Goal: Task Accomplishment & Management: Complete application form

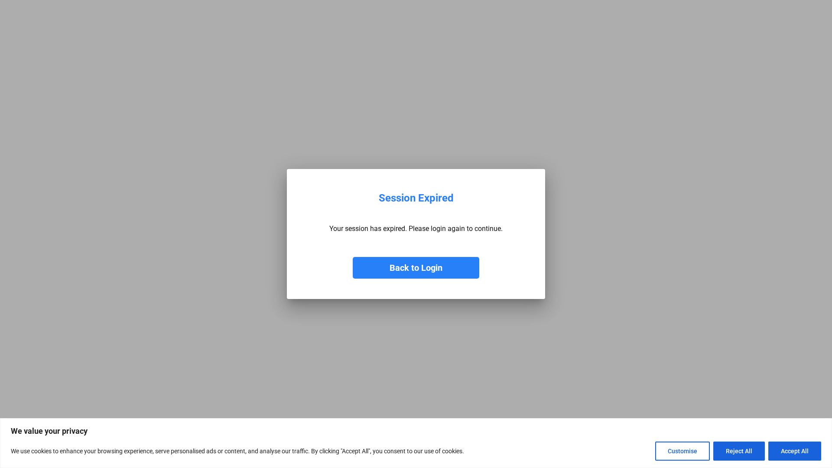
click at [433, 270] on button "Back to Login" at bounding box center [416, 268] width 127 height 22
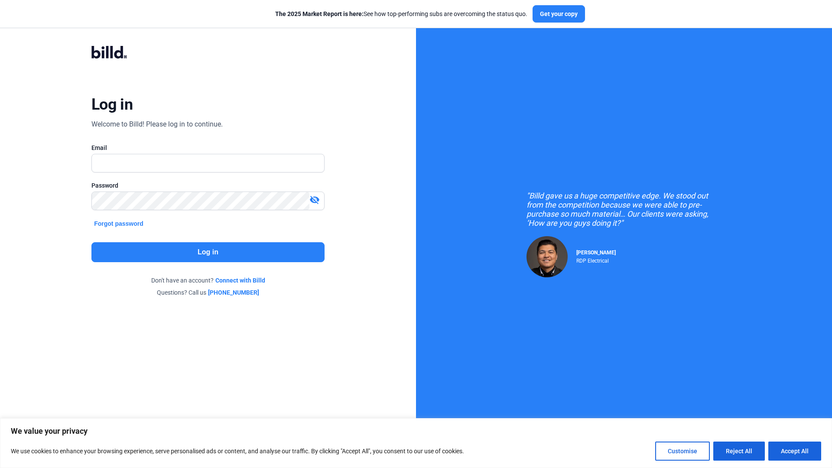
click at [227, 154] on div at bounding box center [207, 163] width 233 height 19
type input "[PERSON_NAME][EMAIL_ADDRESS][DOMAIN_NAME]"
click at [243, 257] on button "Log in" at bounding box center [207, 252] width 233 height 20
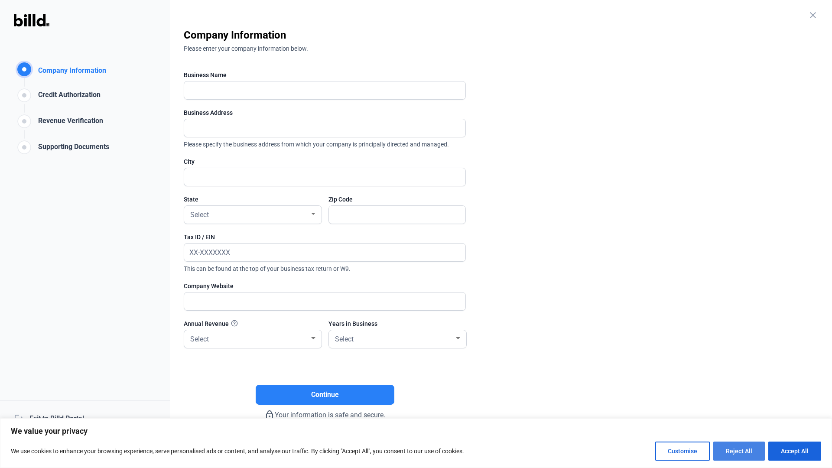
click at [737, 452] on button "Reject All" at bounding box center [739, 451] width 52 height 19
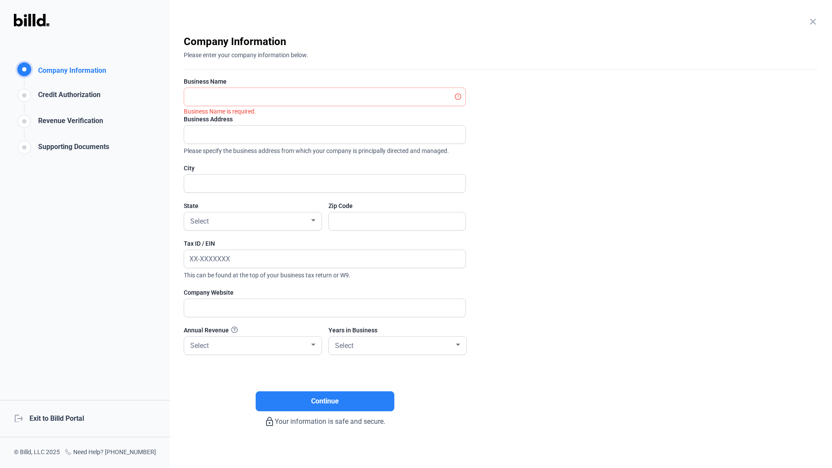
click at [75, 419] on div "logout Exit to Billd Portal" at bounding box center [85, 418] width 170 height 37
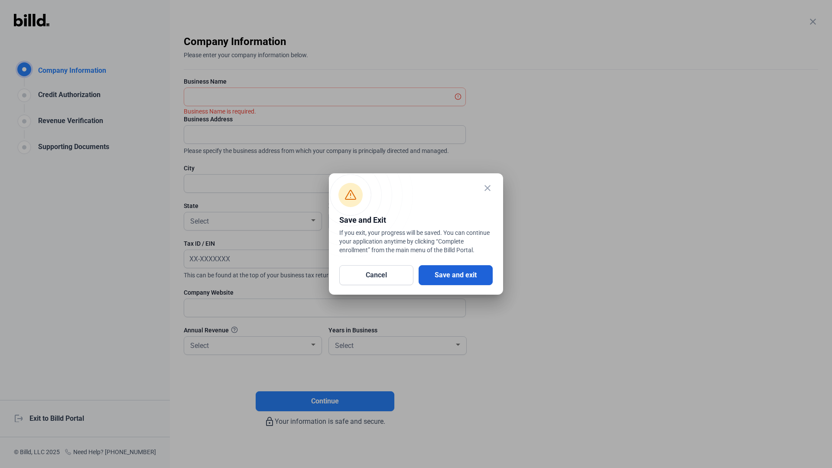
click at [474, 277] on button "Save and exit" at bounding box center [456, 275] width 74 height 20
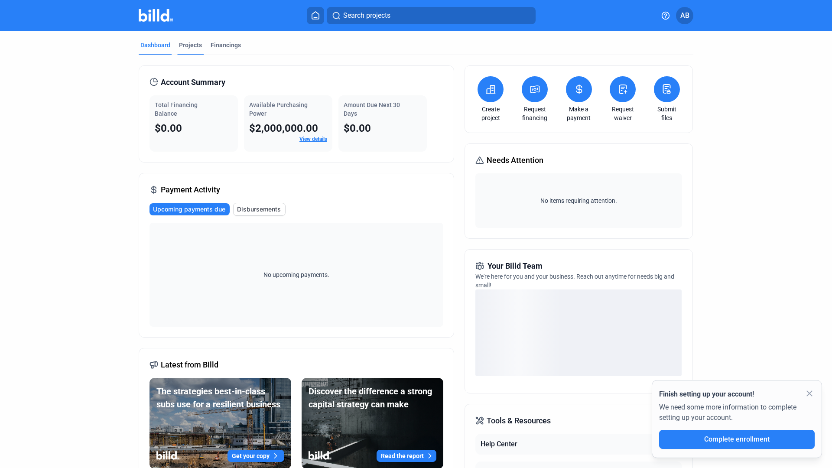
click at [185, 43] on div "Projects" at bounding box center [190, 45] width 23 height 9
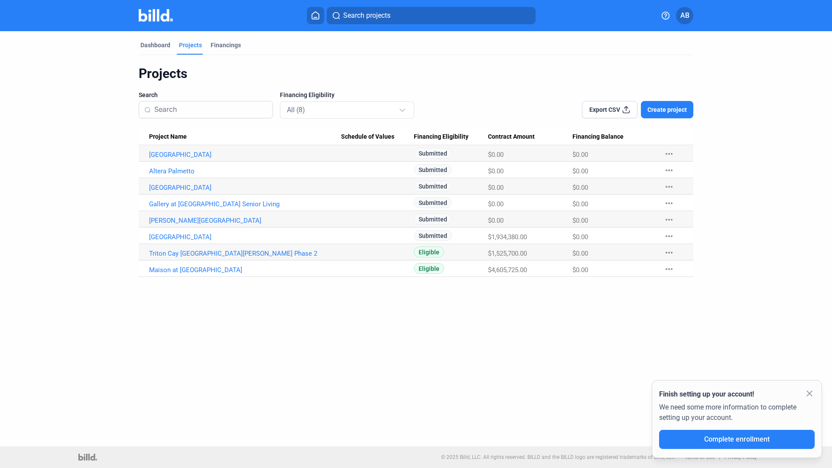
click at [682, 18] on span "AB" at bounding box center [684, 15] width 9 height 10
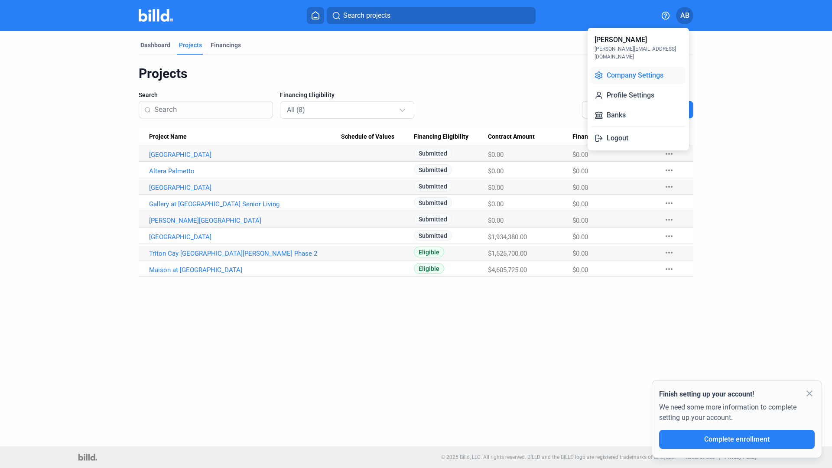
click at [647, 70] on button "Company Settings" at bounding box center [638, 75] width 94 height 17
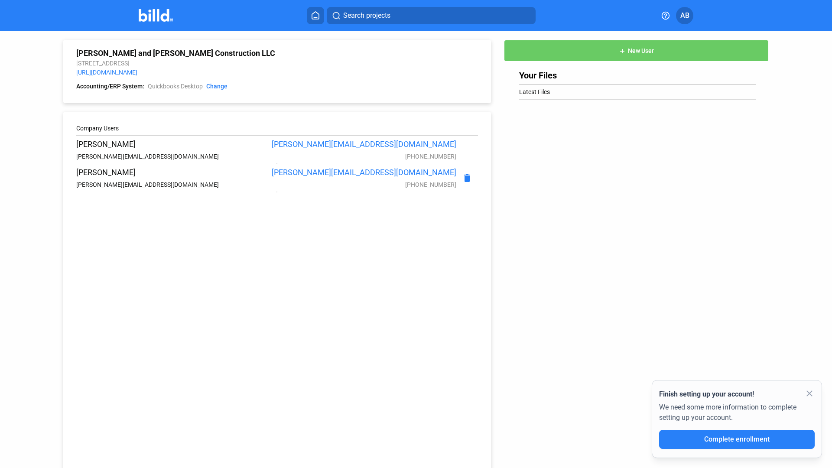
click at [735, 439] on span "Complete enrollment" at bounding box center [736, 439] width 65 height 8
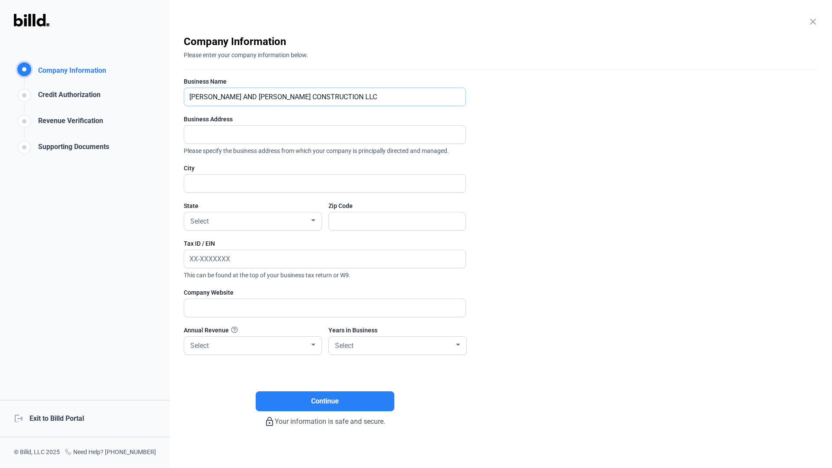
type input "CARVALHO AND SILVA CONSTRUCTION LLC"
click at [296, 152] on span "Please specify the business address from which your company is principally dire…" at bounding box center [325, 149] width 282 height 11
type input "7914 Kingspointe Pkwy, Ste 115"
type input "Orlando"
click at [441, 231] on div at bounding box center [397, 235] width 137 height 9
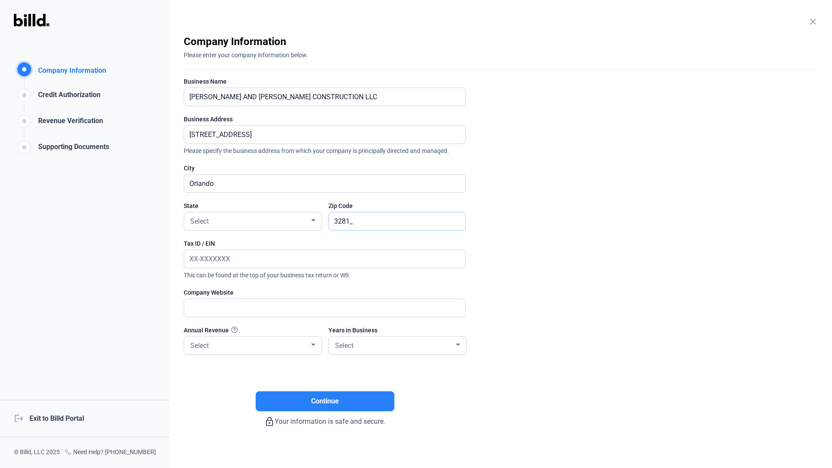
type input "32819"
click at [259, 223] on div "Select" at bounding box center [249, 221] width 121 height 12
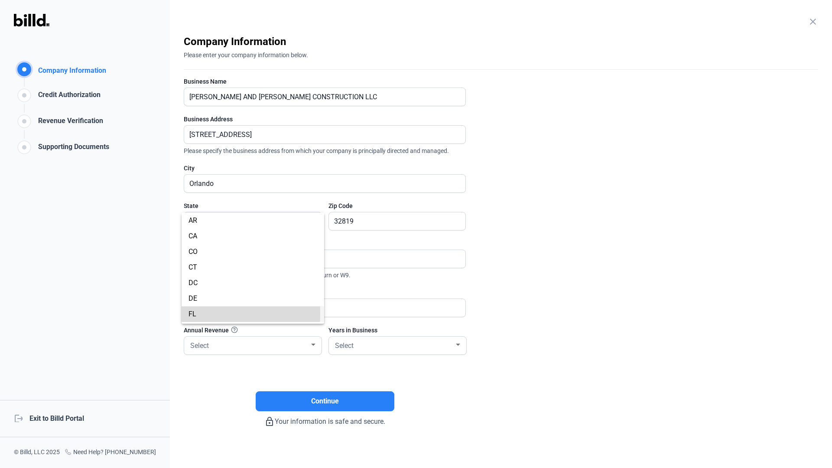
click at [199, 313] on span "FL" at bounding box center [253, 314] width 129 height 16
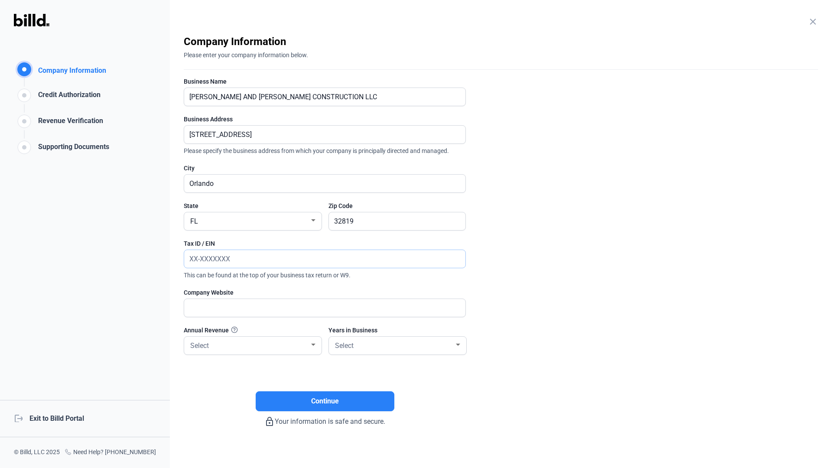
click at [241, 260] on input "text" at bounding box center [320, 259] width 272 height 18
paste input "30-1097876"
type input "30-1097876"
click at [221, 318] on div at bounding box center [325, 321] width 282 height 9
paste input "https://urbitekgroup.com"
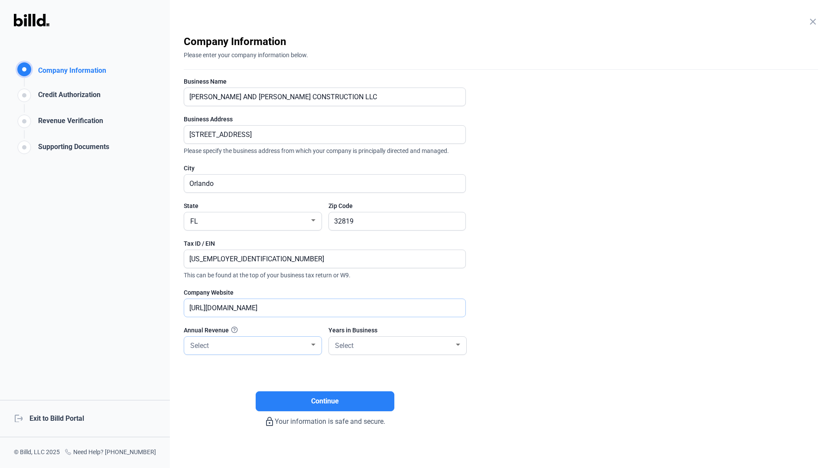
type input "https://urbitekgroup.com"
click at [257, 339] on div "Select" at bounding box center [249, 345] width 121 height 12
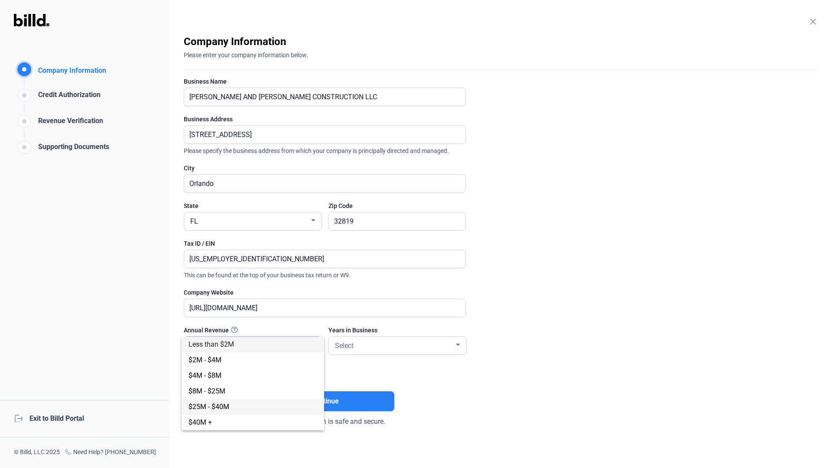
scroll to position [0, 0]
click at [231, 405] on span "$25M - $40M" at bounding box center [253, 408] width 129 height 16
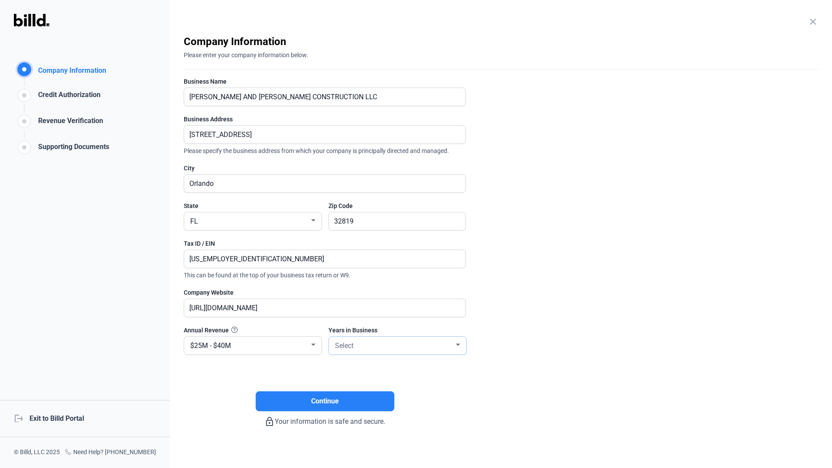
click at [375, 345] on div "Select" at bounding box center [393, 345] width 121 height 12
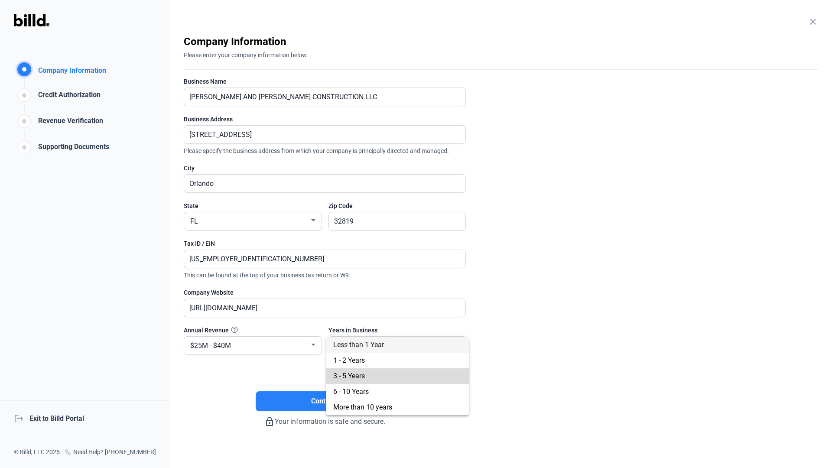
click at [368, 375] on span "3 - 5 Years" at bounding box center [397, 376] width 129 height 16
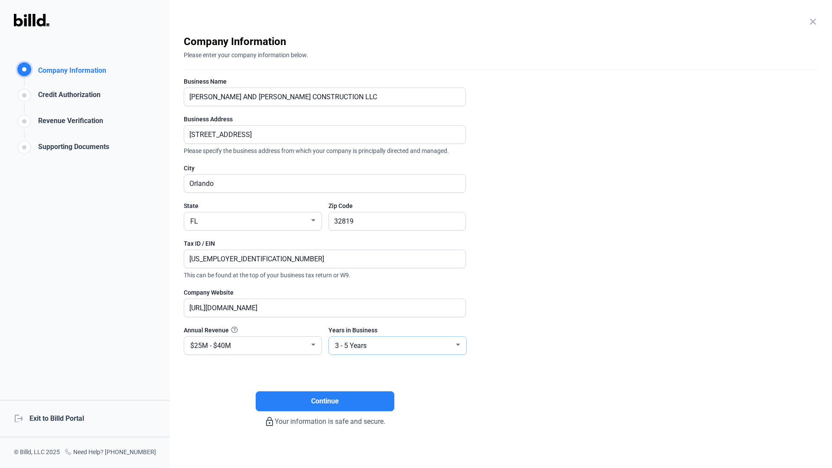
click at [381, 342] on div "3 - 5 Years" at bounding box center [393, 345] width 121 height 12
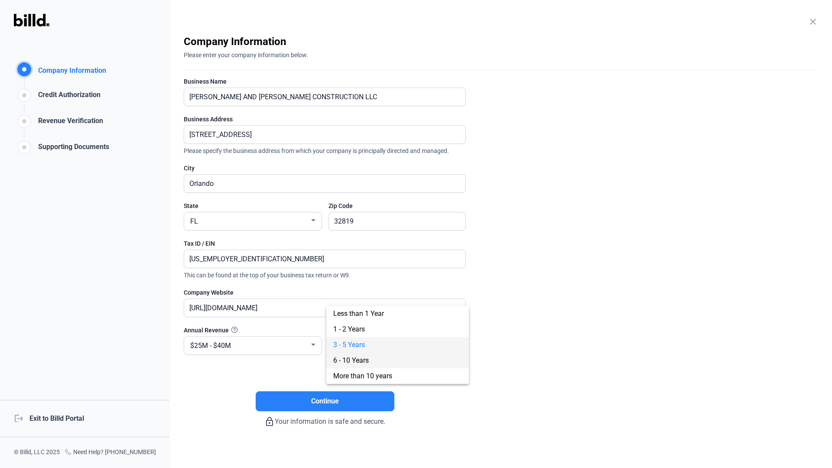
click at [378, 359] on span "6 - 10 Years" at bounding box center [397, 361] width 129 height 16
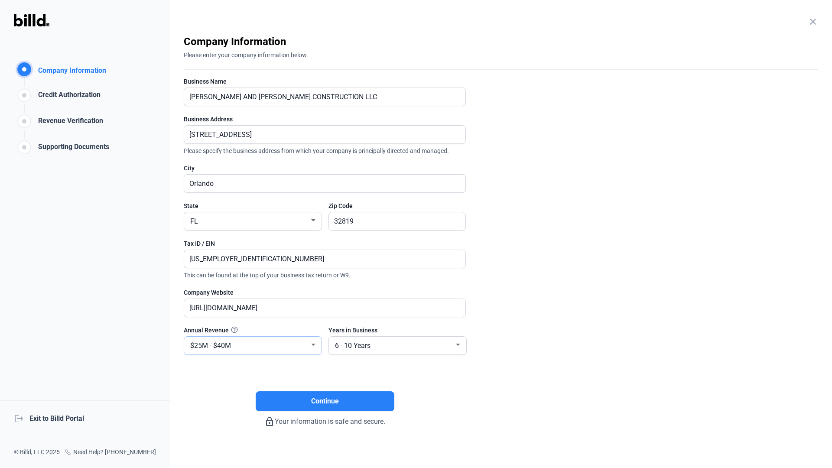
click at [270, 347] on div "$25M - $40M" at bounding box center [249, 345] width 121 height 12
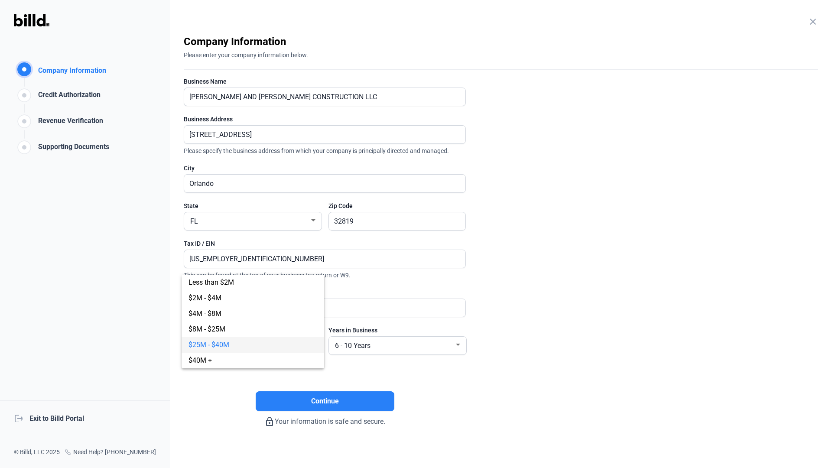
click at [217, 387] on div at bounding box center [416, 234] width 832 height 468
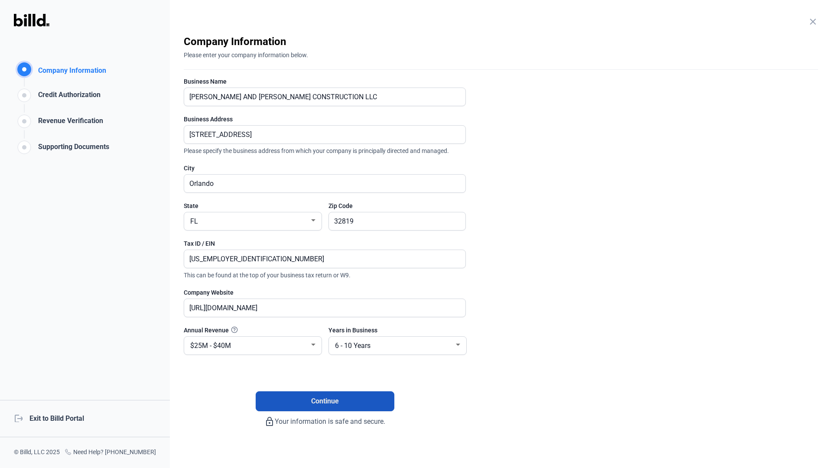
click at [319, 394] on button "Continue" at bounding box center [325, 401] width 139 height 20
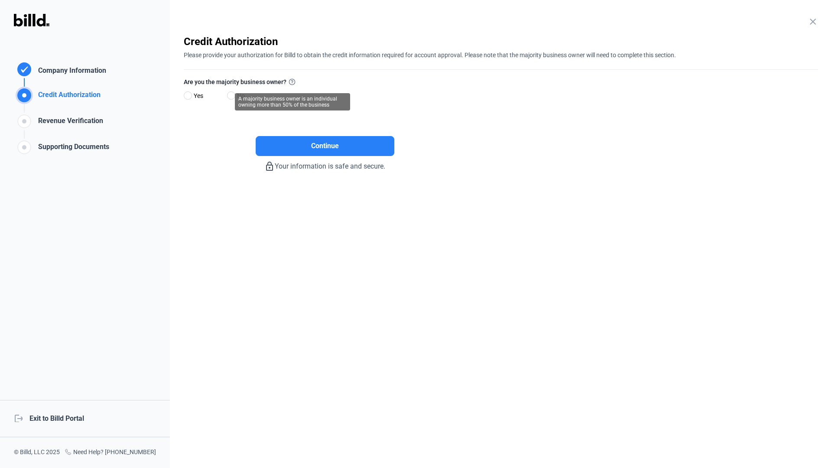
click at [289, 81] on icon at bounding box center [292, 82] width 6 height 6
click at [195, 93] on span "Yes" at bounding box center [196, 96] width 13 height 10
click at [190, 93] on input "Yes" at bounding box center [187, 96] width 7 height 7
radio input "true"
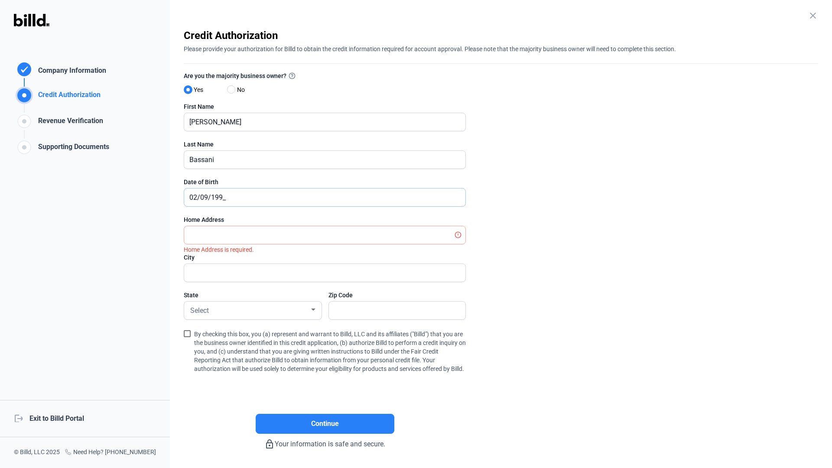
type input "02/09/1990"
click at [260, 235] on input "text" at bounding box center [320, 235] width 272 height 18
type input "10169 Brocksport Cir"
type input "Gotha"
click at [222, 310] on div "FL" at bounding box center [249, 310] width 121 height 12
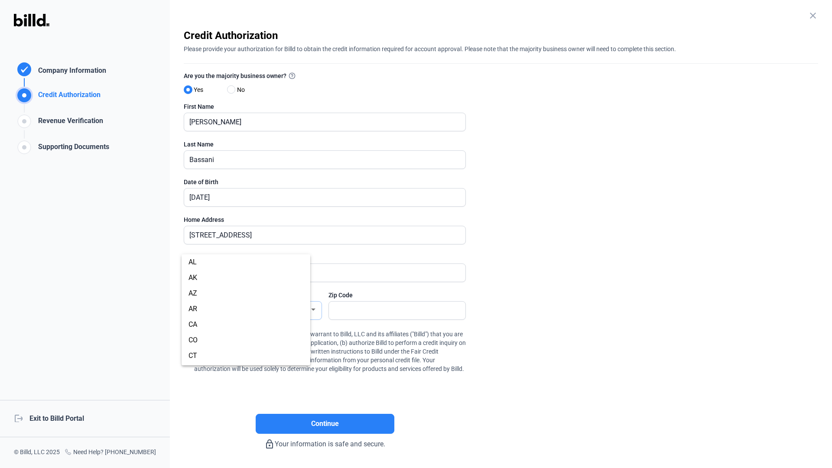
scroll to position [93, 0]
click at [385, 313] on div at bounding box center [416, 234] width 832 height 468
type input "6____"
type input "34734"
click at [187, 338] on label "By checking this box, you (a) represent and warrant to Billd, LLC and its affil…" at bounding box center [325, 352] width 282 height 47
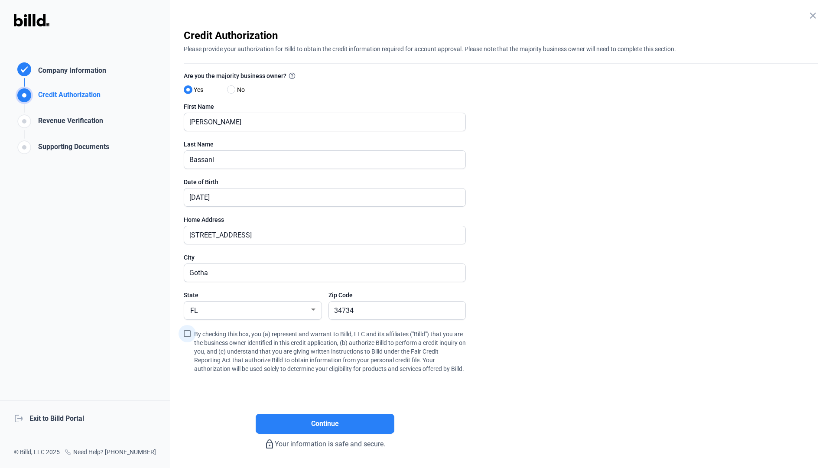
click at [0, 0] on input "By checking this box, you (a) represent and warrant to Billd, LLC and its affil…" at bounding box center [0, 0] width 0 height 0
click at [332, 429] on span "Continue" at bounding box center [325, 424] width 28 height 10
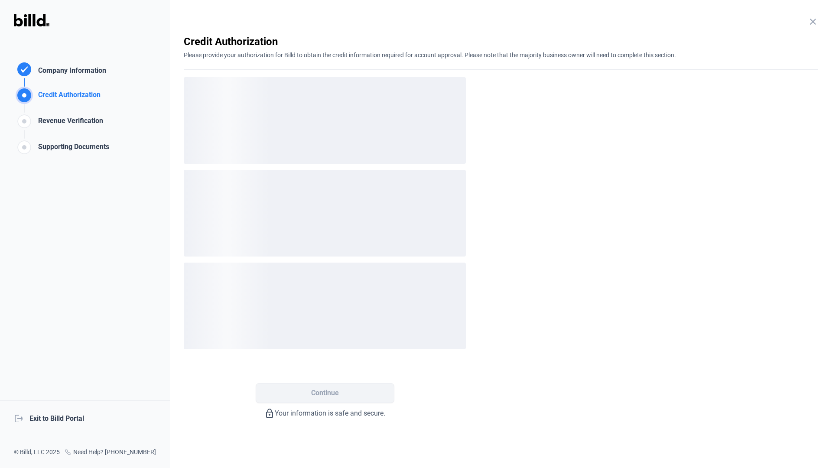
scroll to position [0, 0]
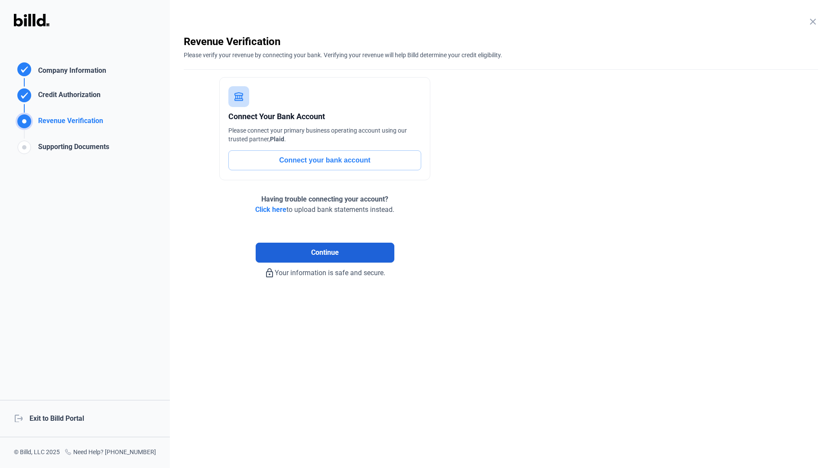
click at [330, 252] on span "Continue" at bounding box center [325, 252] width 28 height 10
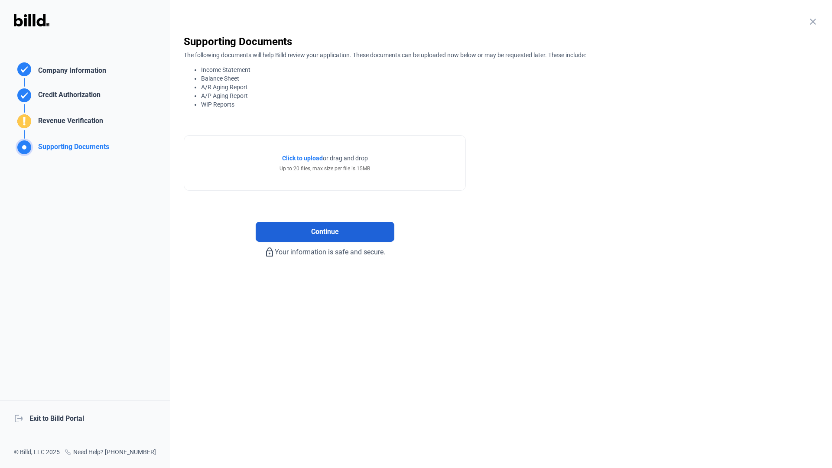
click at [312, 232] on span "Continue" at bounding box center [325, 232] width 28 height 10
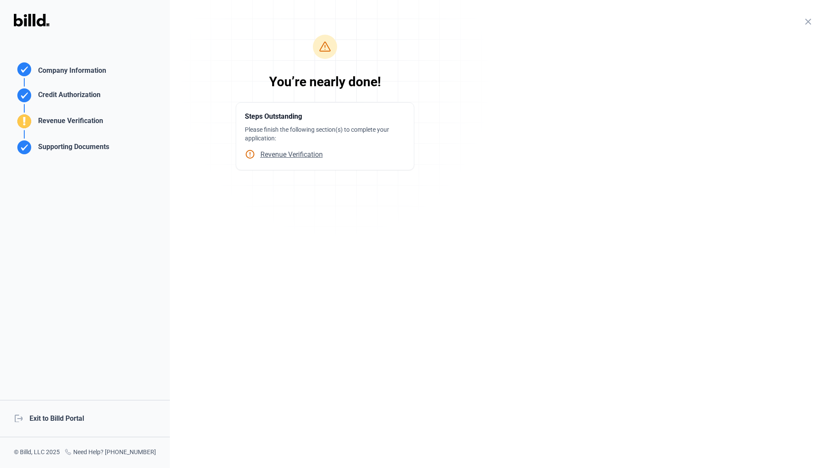
click at [75, 413] on div "logout Exit to Billd Portal" at bounding box center [85, 418] width 170 height 37
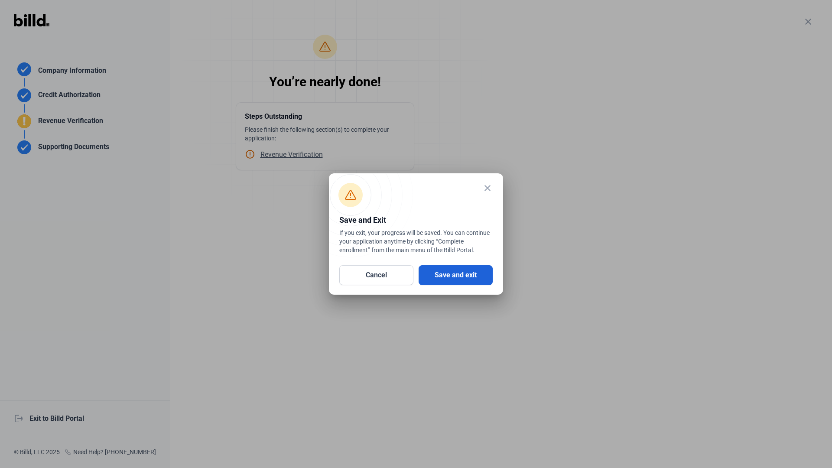
click at [448, 275] on button "Save and exit" at bounding box center [456, 275] width 74 height 20
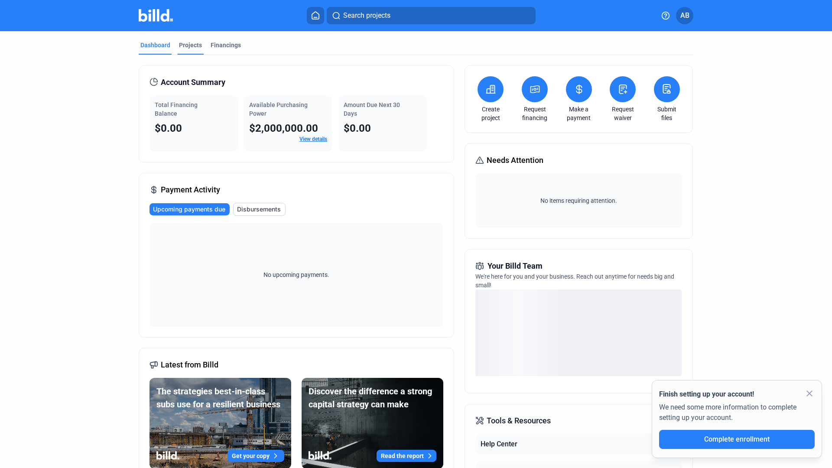
click at [184, 46] on div "Projects" at bounding box center [190, 45] width 23 height 9
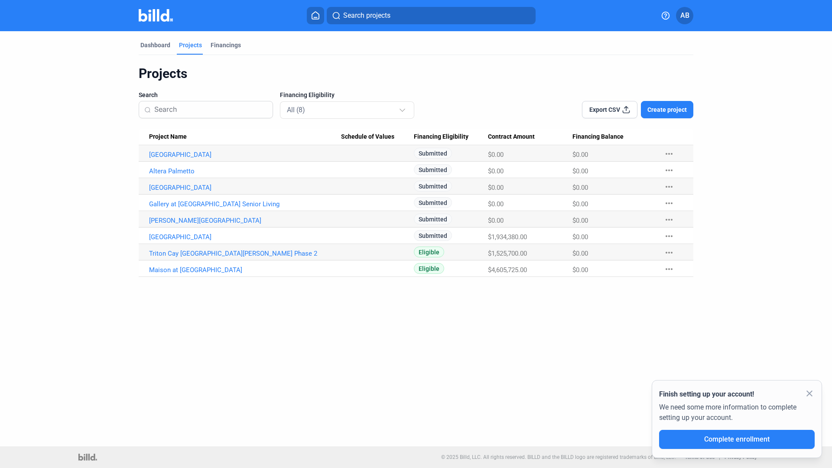
click at [806, 393] on mat-icon "close" at bounding box center [809, 393] width 10 height 10
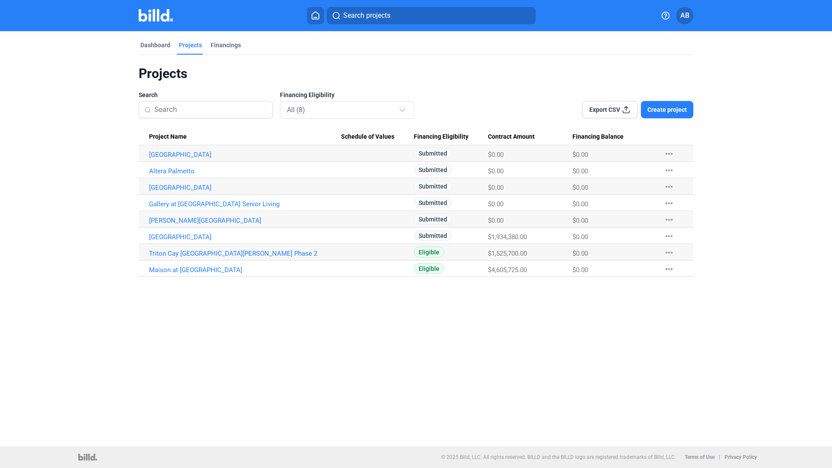
click at [104, 137] on dashboard "Dashboard Projects Financings Projects Search Financing Eligibility All (8) Exp…" at bounding box center [416, 154] width 749 height 246
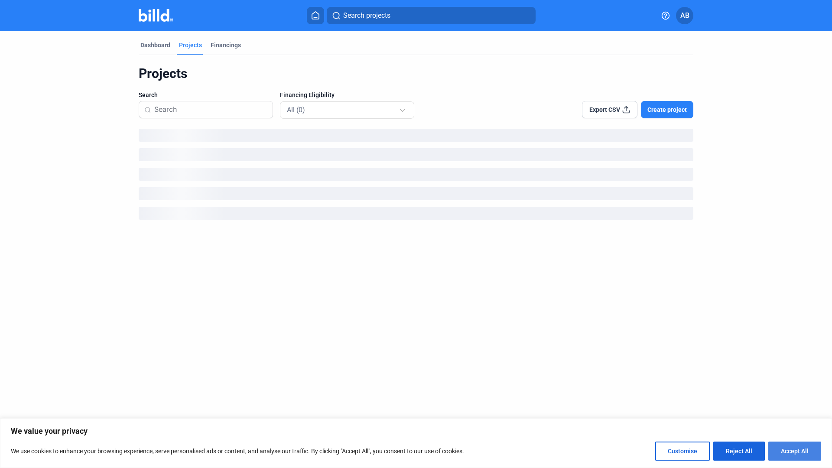
click at [805, 455] on button "Accept All" at bounding box center [794, 451] width 53 height 19
checkbox input "true"
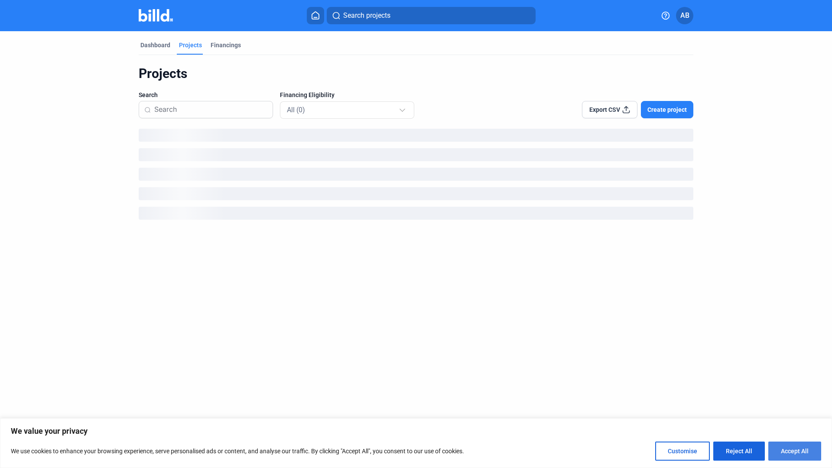
checkbox input "true"
